Goal: Task Accomplishment & Management: Manage account settings

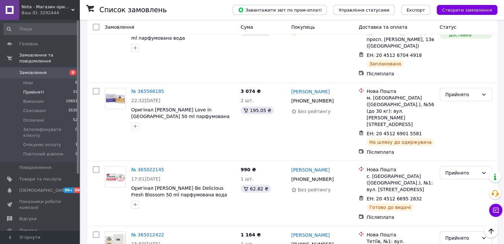
click at [22, 71] on link "Замовлення 8" at bounding box center [40, 72] width 81 height 11
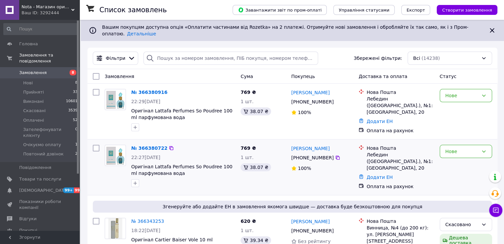
click at [122, 140] on div "№ 366380722 22:27[DATE] Оригінал Lattafa Perfumes So Poudree 100 ml парфумована…" at bounding box center [292, 168] width 410 height 56
click at [154, 145] on div "№ 366380722 22:27[DATE] Оригінал Lattafa Perfumes So Poudree 100 ml парфумована…" at bounding box center [182, 166] width 109 height 48
click at [154, 146] on link "№ 366380722" at bounding box center [149, 148] width 36 height 5
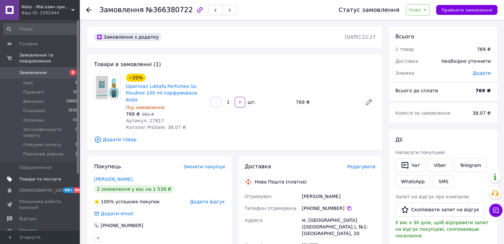
click at [46, 174] on link "Товари та послуги" at bounding box center [40, 179] width 81 height 11
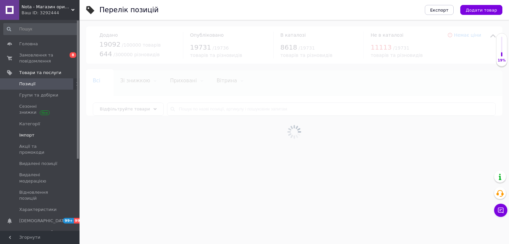
click at [29, 134] on span "Імпорт" at bounding box center [26, 135] width 15 height 6
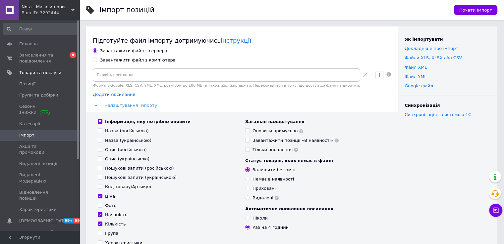
click at [140, 60] on div "Завантажити файл з комп'ютера" at bounding box center [138, 60] width 76 height 6
click at [97, 60] on input "Завантажити файл з комп'ютера" at bounding box center [95, 60] width 4 height 4
radio input "true"
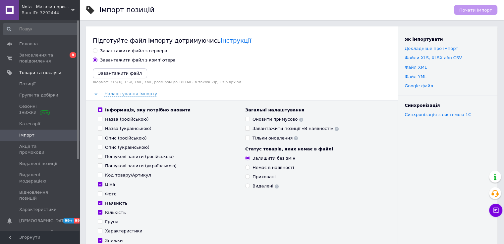
click at [143, 49] on div "Завантажити файл з сервера" at bounding box center [133, 51] width 67 height 6
click at [97, 49] on input "Завантажити файл з сервера" at bounding box center [95, 50] width 4 height 4
radio input "true"
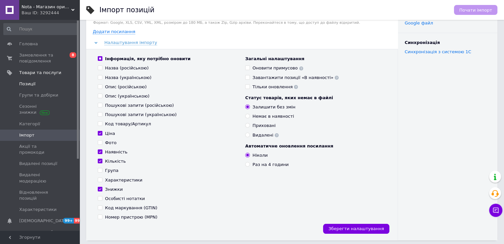
scroll to position [88, 0]
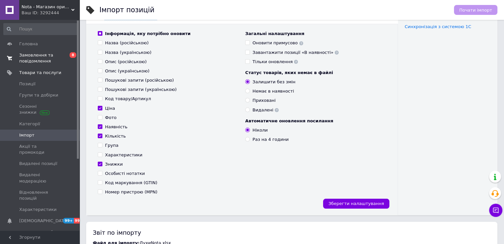
click at [47, 61] on span "Замовлення та повідомлення" at bounding box center [40, 58] width 42 height 12
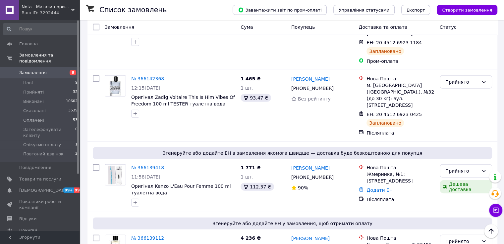
scroll to position [1899, 0]
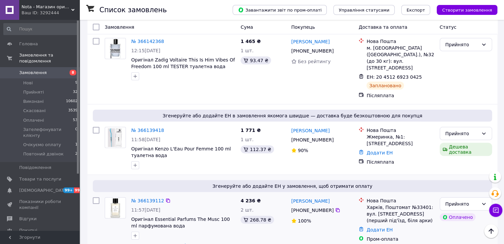
scroll to position [1855, 0]
